Goal: Communication & Community: Answer question/provide support

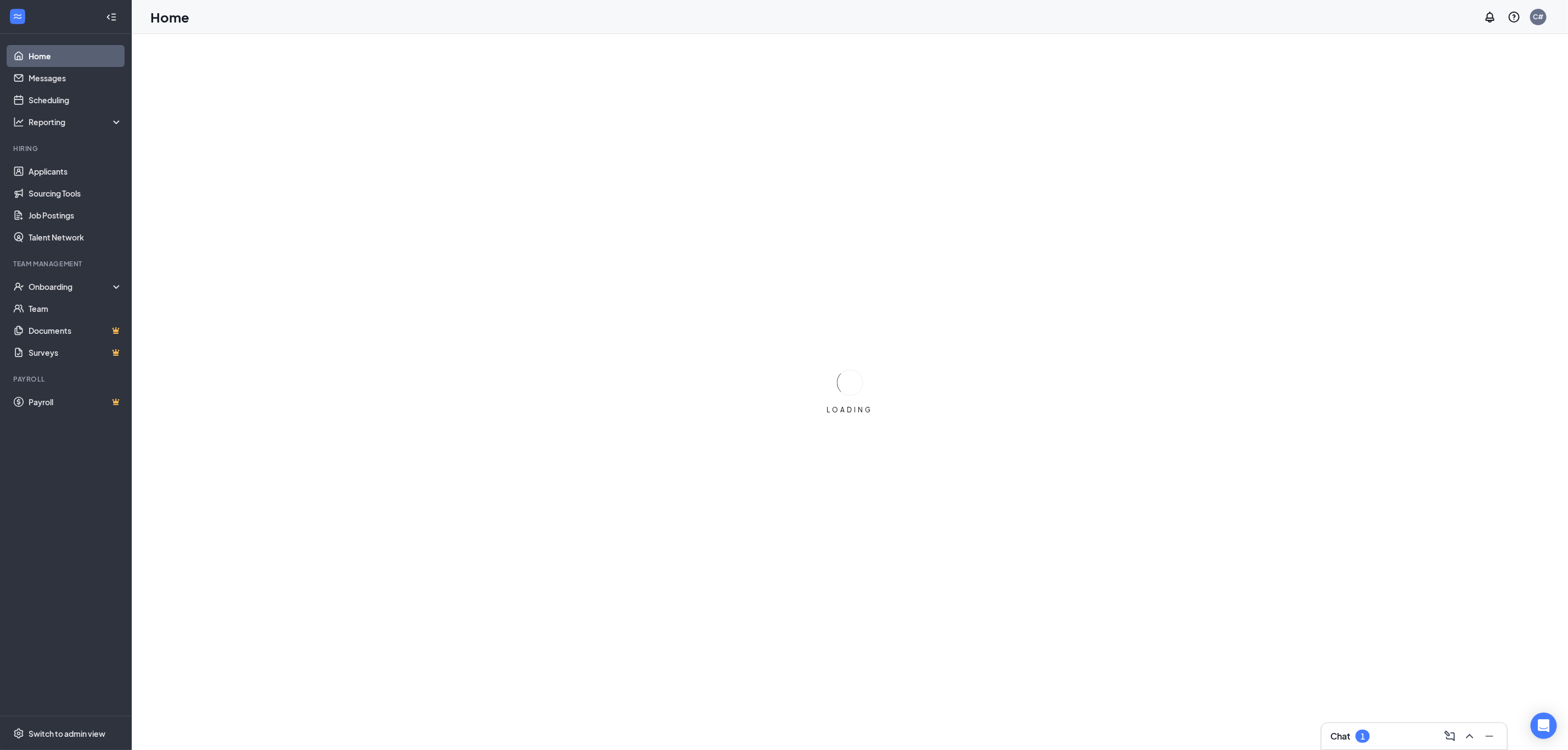
click at [1338, 730] on div "Chat 1" at bounding box center [1414, 736] width 185 height 26
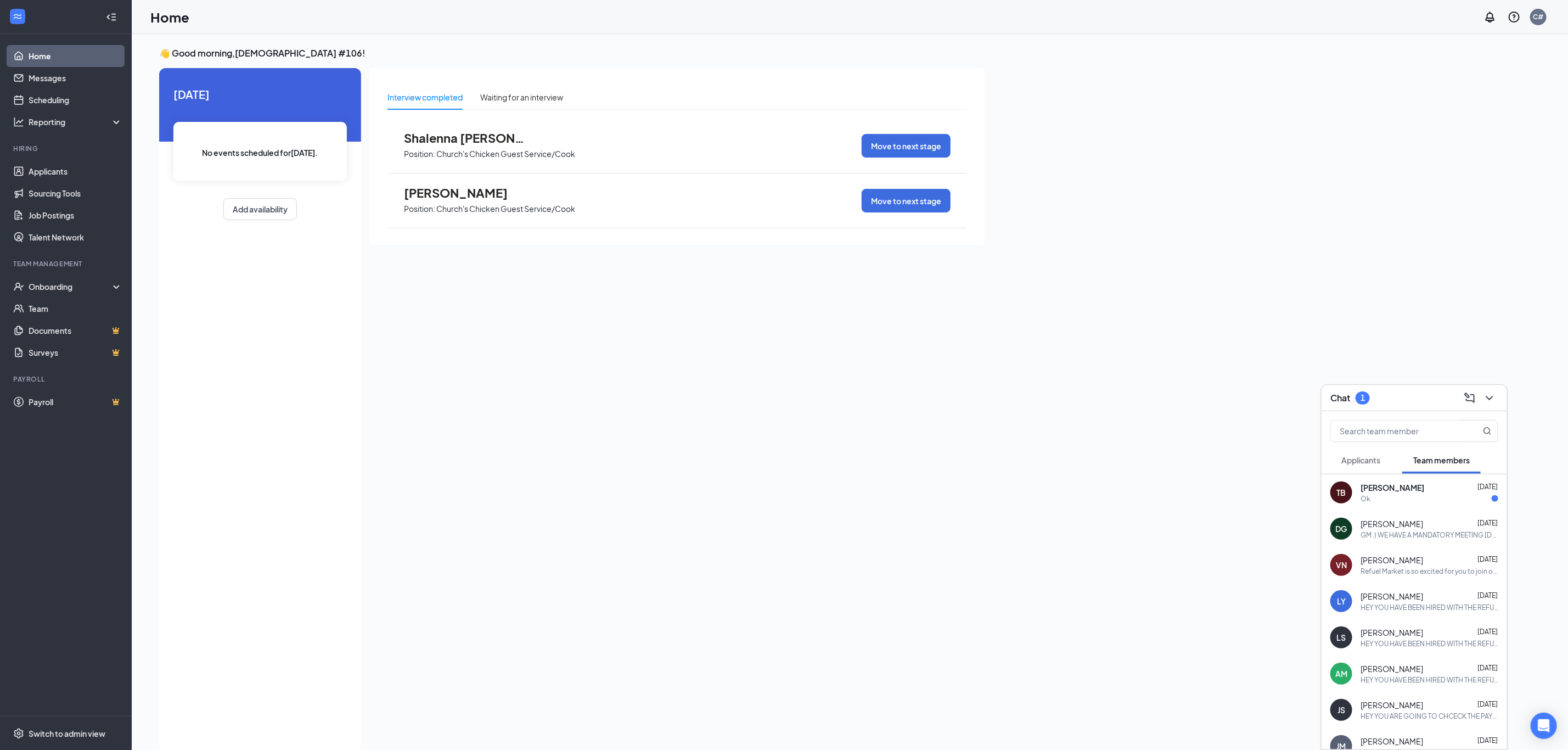
click at [1390, 501] on div "Ok" at bounding box center [1429, 498] width 138 height 9
click at [1199, 735] on textarea at bounding box center [1210, 728] width 154 height 26
type textarea "MAKE SURE YOU WEAR ALL BLACK ... SHOES TOO IF YOU DONT HAVE NY SLIP RESISTANT"
click at [1300, 718] on icon "Plane" at bounding box center [1297, 716] width 13 height 13
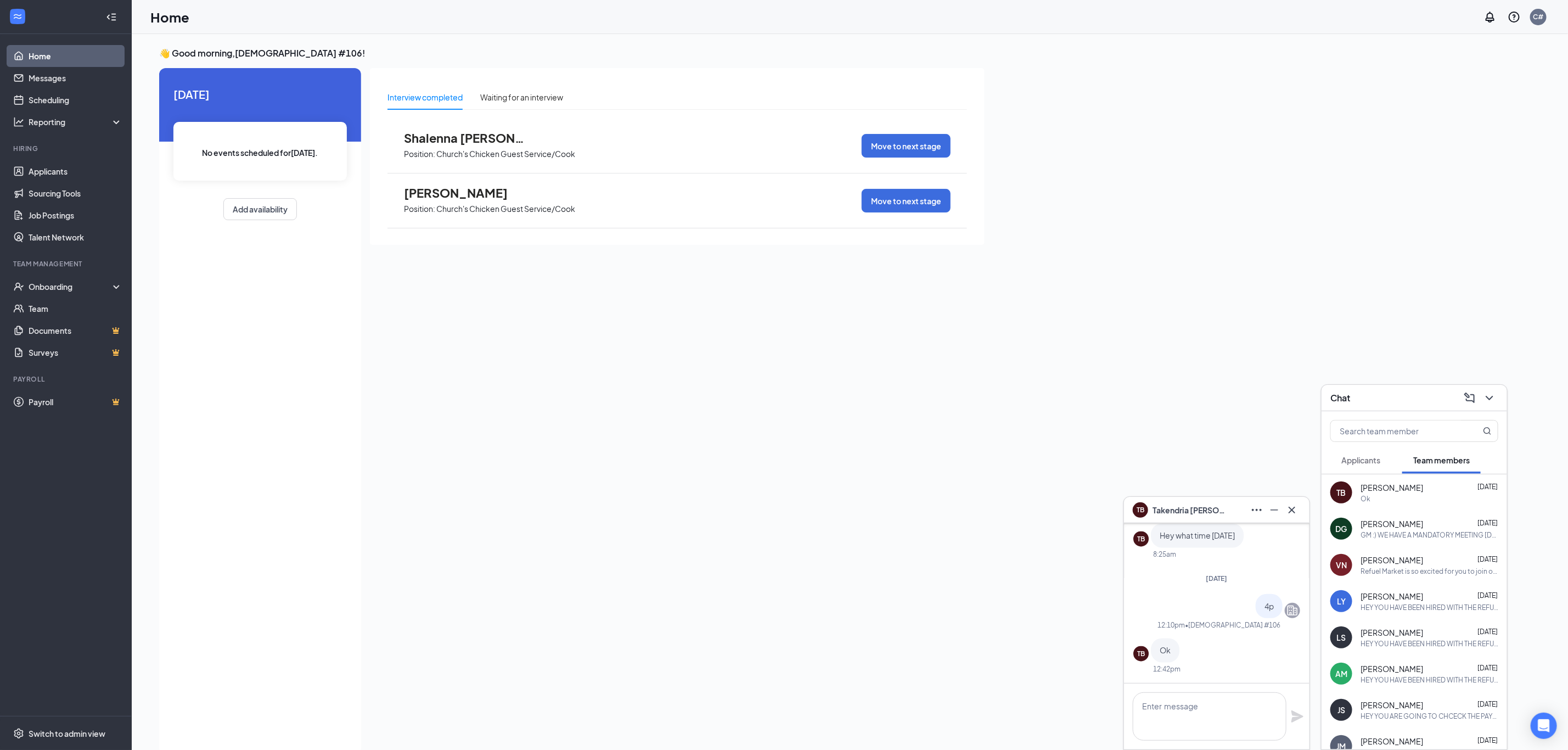
scroll to position [0, 0]
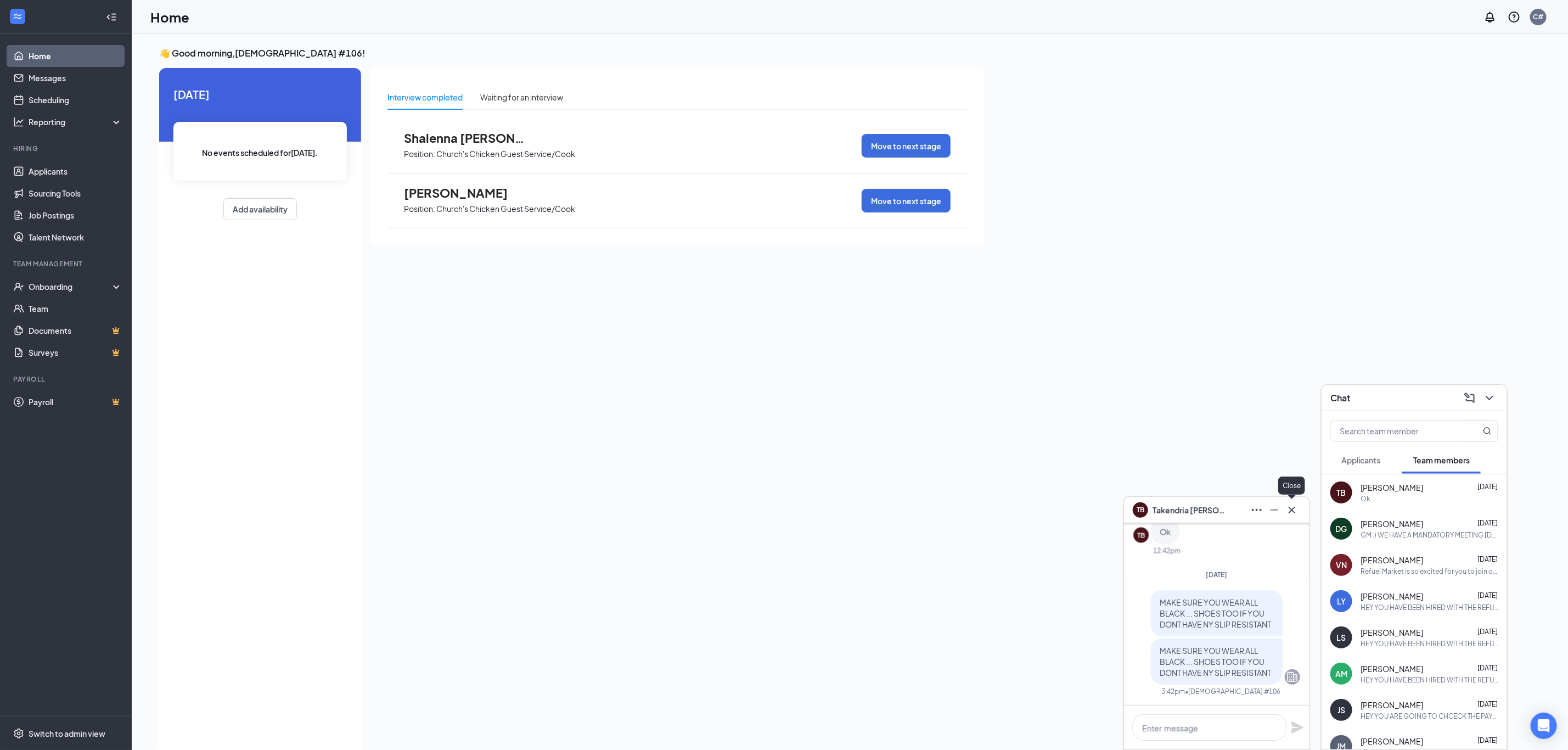
click at [1288, 506] on icon "Cross" at bounding box center [1292, 510] width 13 height 13
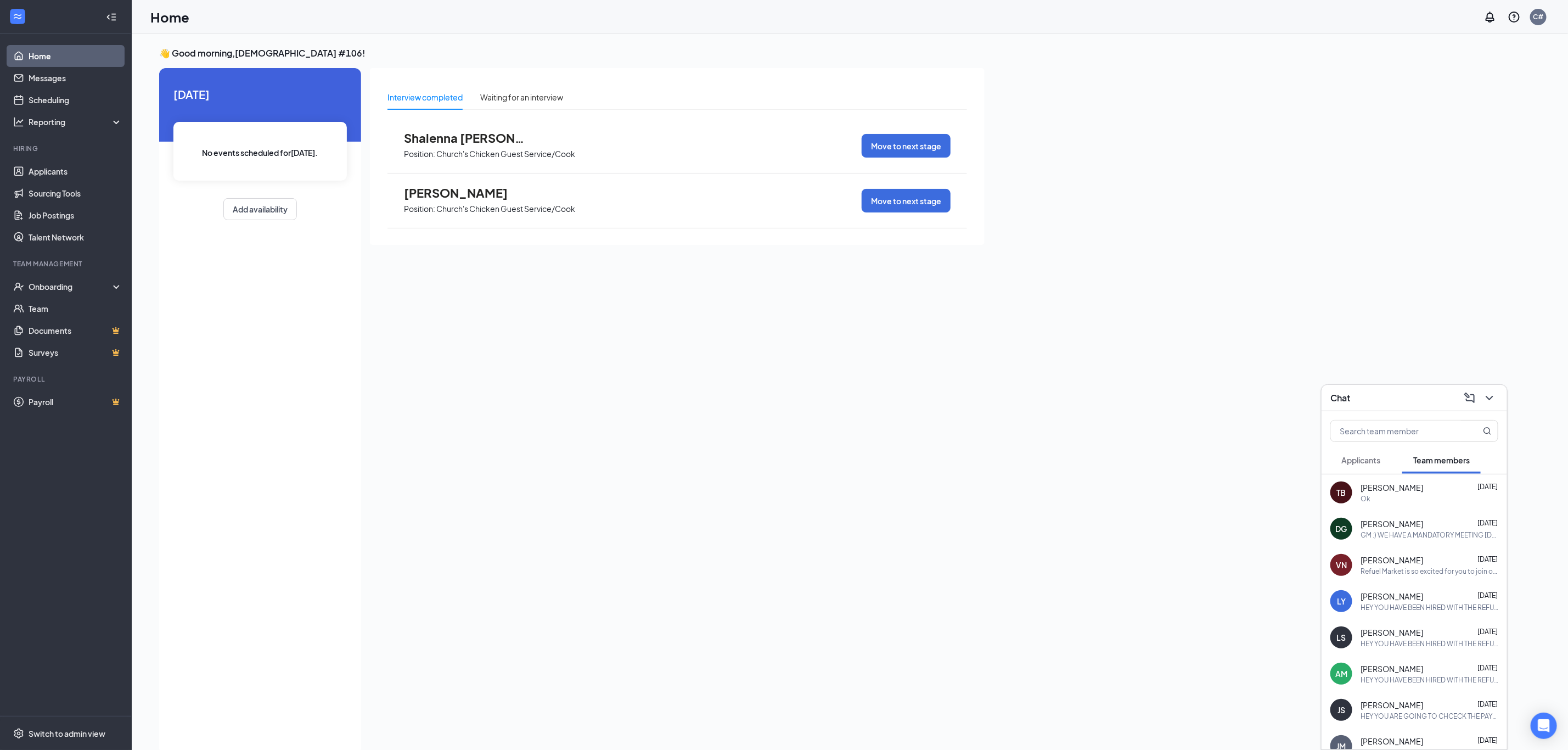
click at [1376, 387] on div "Chat" at bounding box center [1414, 398] width 185 height 26
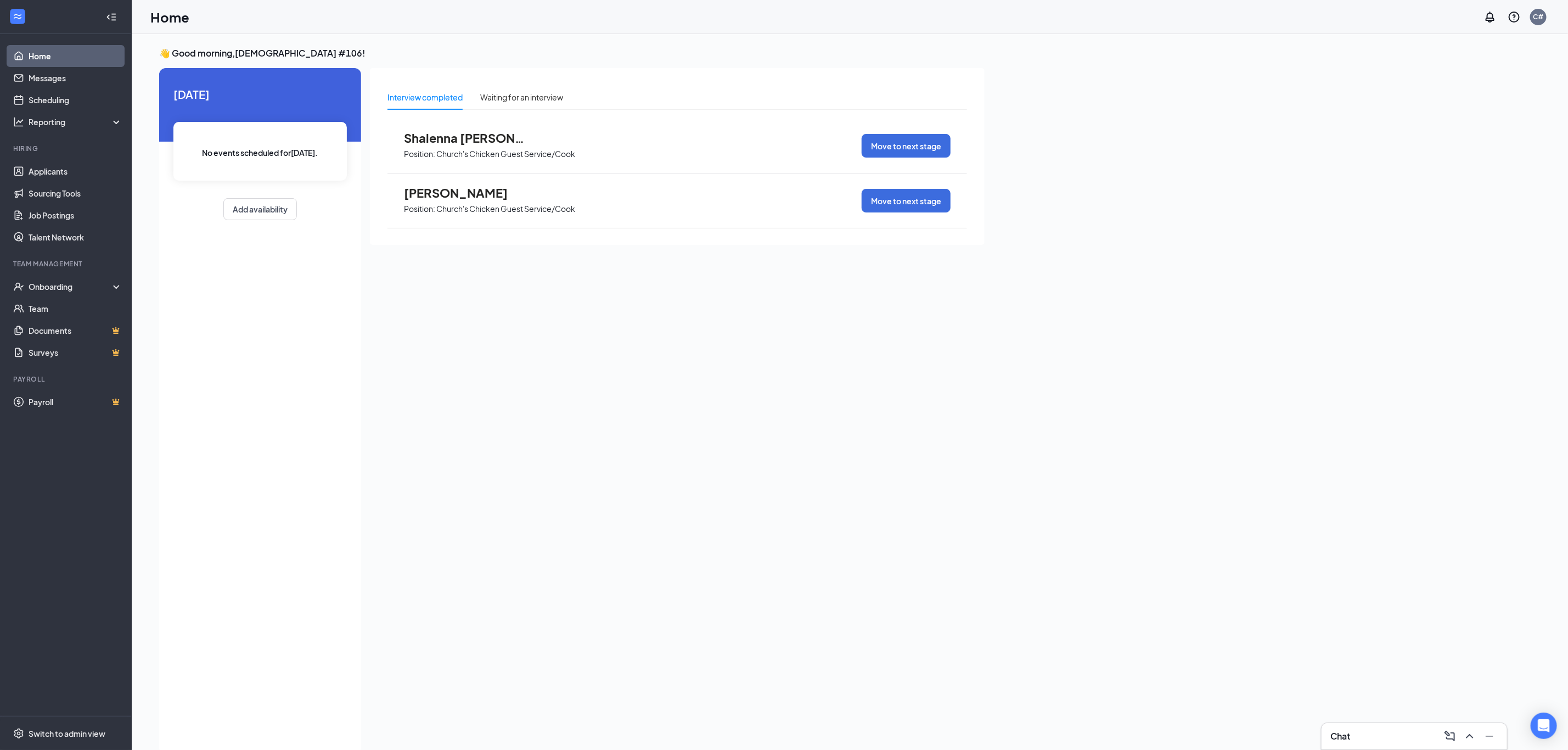
click at [452, 140] on span "Shalenna [PERSON_NAME]" at bounding box center [464, 137] width 120 height 14
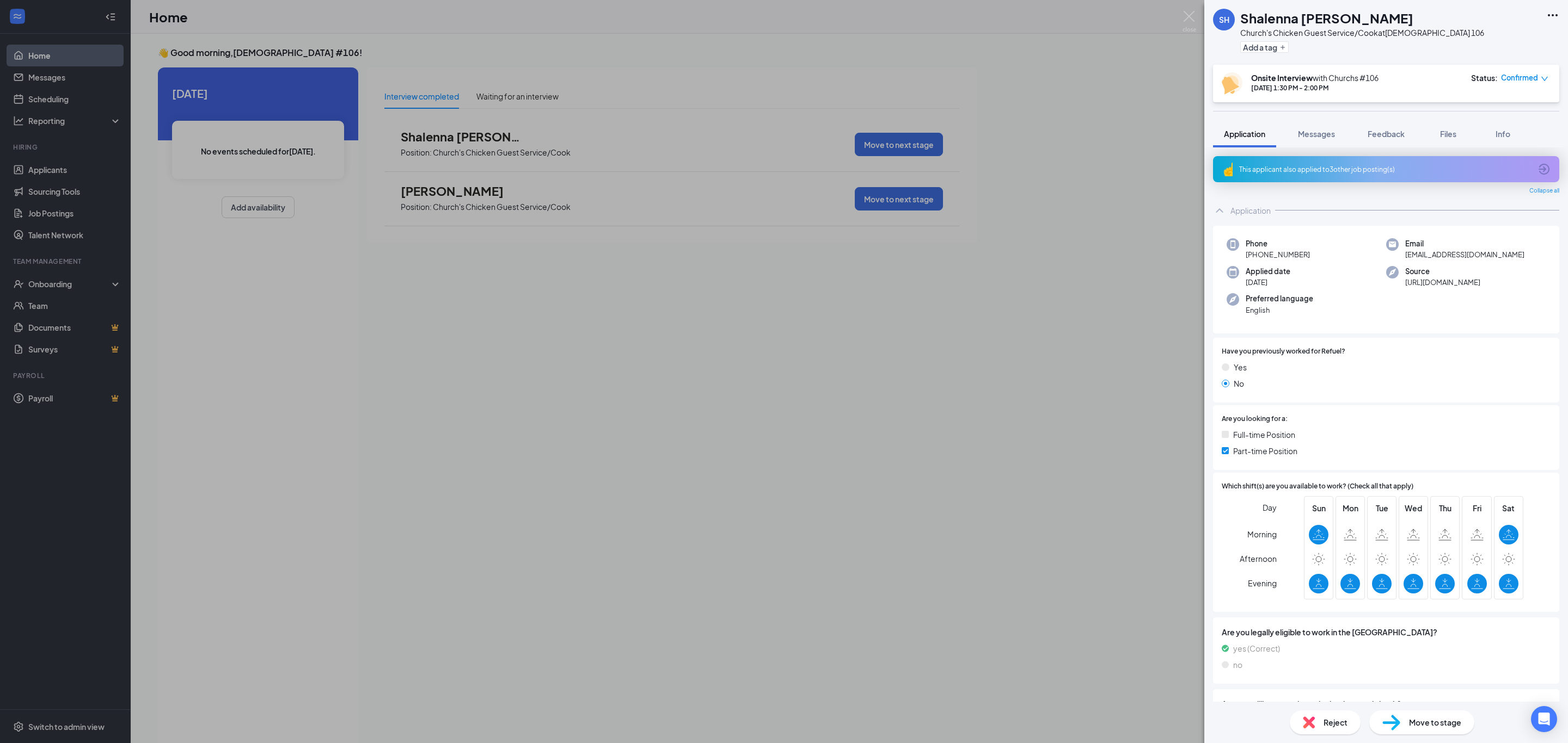
click at [1062, 397] on div "SH Shalenna [PERSON_NAME] Church's Chicken Guest Service/Cook at Churchs 106 Ad…" at bounding box center [784, 371] width 1568 height 743
